Goal: Task Accomplishment & Management: Manage account settings

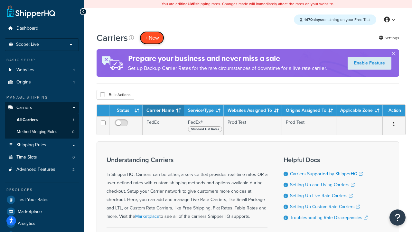
click at [152, 38] on button "+ New" at bounding box center [152, 37] width 24 height 13
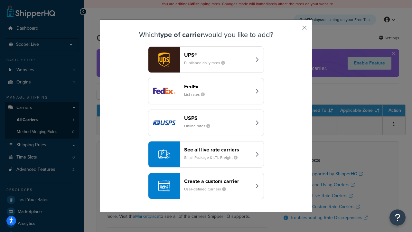
click at [206, 91] on div "FedEx List rates" at bounding box center [217, 90] width 67 height 15
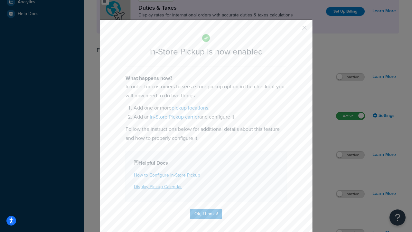
scroll to position [221, 0]
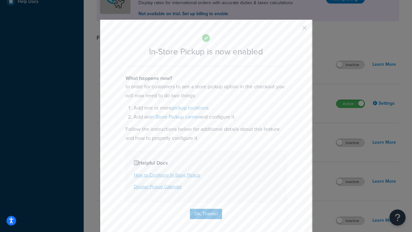
click at [295, 30] on button "button" at bounding box center [295, 30] width 2 height 2
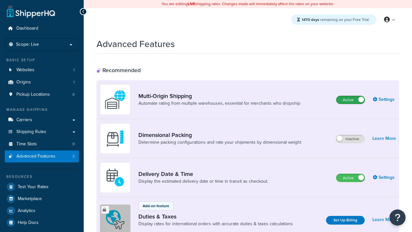
click at [351, 100] on label "Active" at bounding box center [351, 100] width 28 height 8
click at [351, 178] on label "Active" at bounding box center [351, 178] width 28 height 8
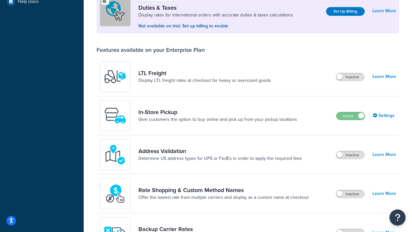
scroll to position [197, 0]
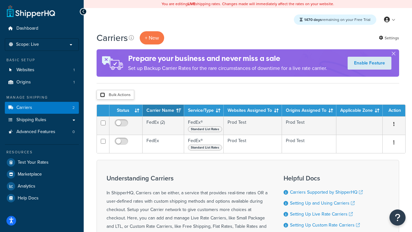
click at [102, 95] on input "checkbox" at bounding box center [102, 94] width 5 height 5
checkbox input "true"
click at [0, 0] on button "Delete" at bounding box center [0, 0] width 0 height 0
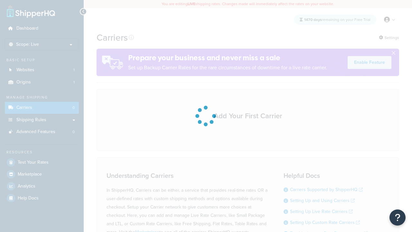
scroll to position [57, 0]
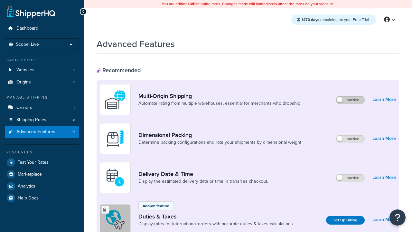
click at [351, 100] on label "Inactive" at bounding box center [350, 100] width 28 height 8
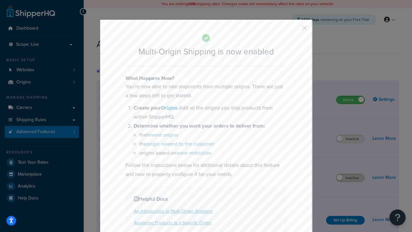
click at [295, 30] on button "button" at bounding box center [295, 30] width 2 height 2
click at [351, 178] on label "Inactive" at bounding box center [350, 178] width 28 height 8
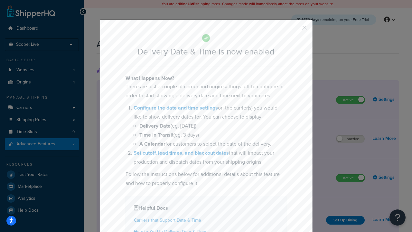
click at [295, 30] on button "button" at bounding box center [295, 30] width 2 height 2
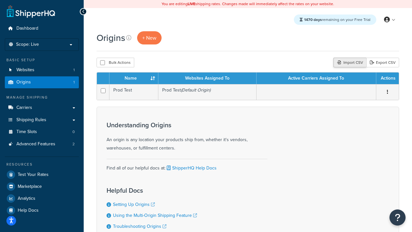
click at [349, 63] on div "Import CSV" at bounding box center [350, 63] width 33 height 10
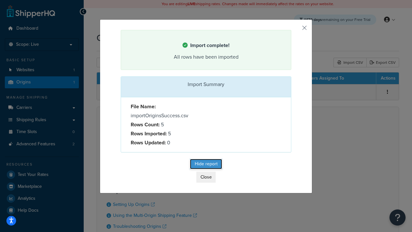
click at [206, 165] on button "Hide report" at bounding box center [206, 164] width 32 height 10
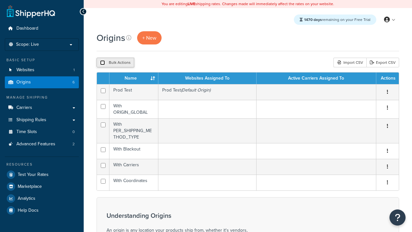
click at [102, 63] on input "checkbox" at bounding box center [102, 62] width 5 height 5
checkbox input "true"
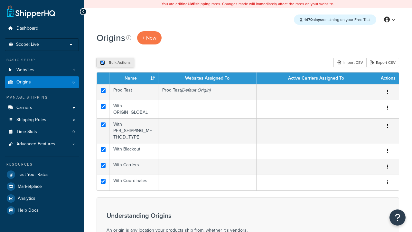
checkbox input "true"
click at [148, 63] on button "Duplicate" at bounding box center [147, 63] width 27 height 10
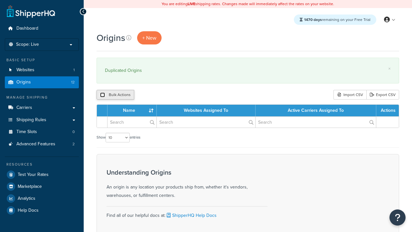
click at [102, 95] on input "checkbox" at bounding box center [102, 94] width 5 height 5
checkbox input "true"
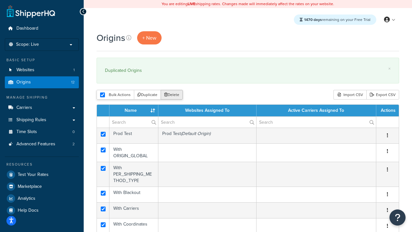
click at [173, 95] on button "Delete" at bounding box center [172, 95] width 22 height 10
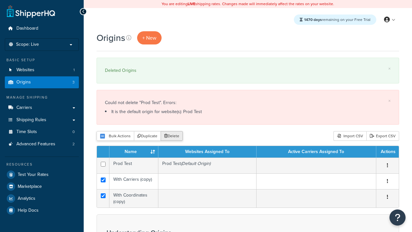
click at [173, 136] on button "Delete" at bounding box center [172, 136] width 22 height 10
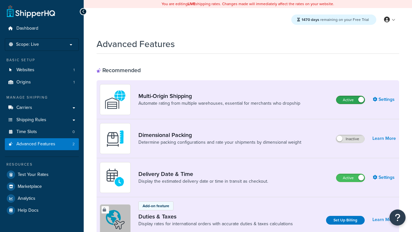
click at [351, 100] on label "Active" at bounding box center [351, 100] width 28 height 8
click at [351, 178] on label "Active" at bounding box center [351, 178] width 28 height 8
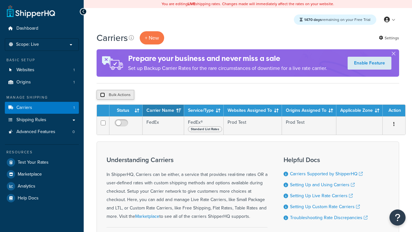
click at [102, 95] on input "checkbox" at bounding box center [102, 94] width 5 height 5
checkbox input "true"
click at [0, 0] on button "Delete" at bounding box center [0, 0] width 0 height 0
